Goal: Complete application form

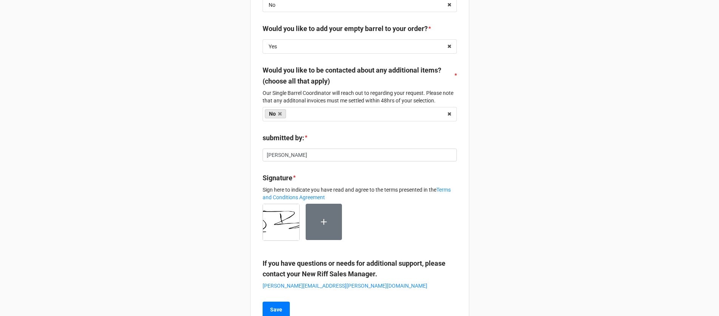
scroll to position [384, 0]
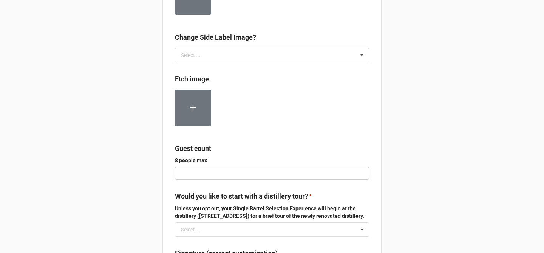
scroll to position [183, 0]
